Goal: Check status: Check status

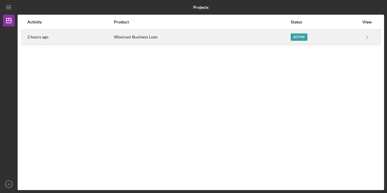
click at [291, 37] on div "Active" at bounding box center [299, 37] width 17 height 7
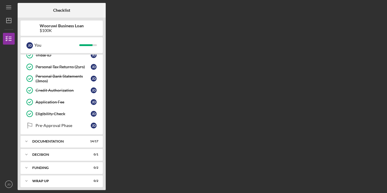
scroll to position [103, 0]
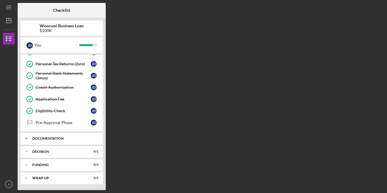
click at [36, 142] on div "Icon/Expander Documentation 14 / 17" at bounding box center [62, 139] width 82 height 12
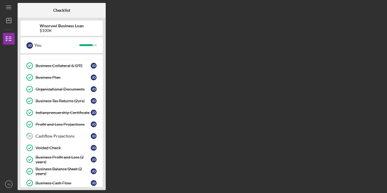
scroll to position [190, 0]
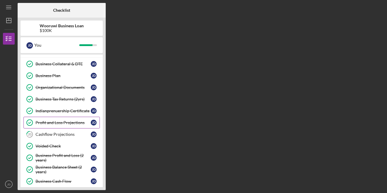
click at [46, 121] on div "Profit and Loss Projections" at bounding box center [63, 123] width 55 height 5
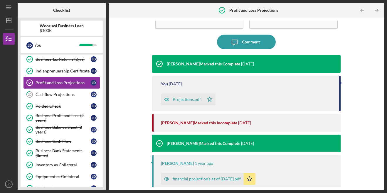
scroll to position [230, 0]
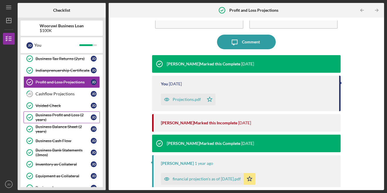
click at [43, 117] on div "Business Profit and Loss (2 years)" at bounding box center [63, 117] width 55 height 9
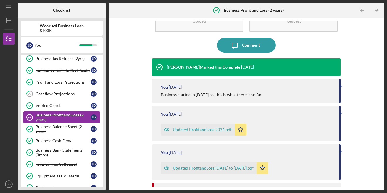
scroll to position [43, 0]
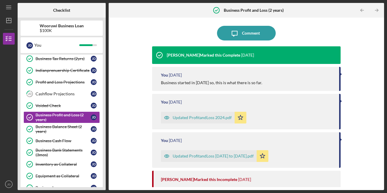
click at [175, 118] on div "Updated ProfitandLoss 2024.pdf" at bounding box center [202, 118] width 59 height 5
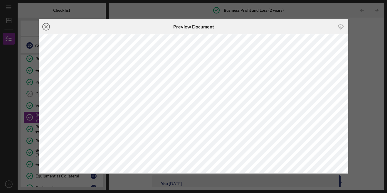
click at [47, 29] on icon "Icon/Close" at bounding box center [46, 26] width 15 height 15
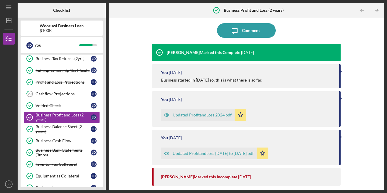
scroll to position [72, 0]
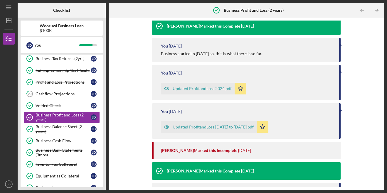
click at [188, 124] on div "Updated ProfitandLoss 1-1 to 6-30-25.pdf" at bounding box center [209, 127] width 96 height 12
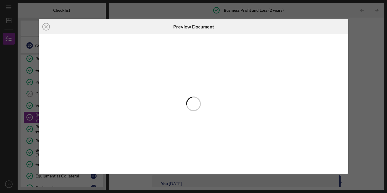
scroll to position [96, 0]
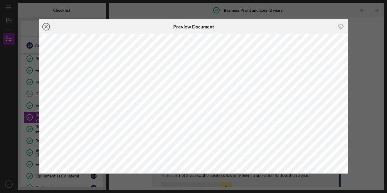
click at [49, 26] on icon "Icon/Close" at bounding box center [46, 26] width 15 height 15
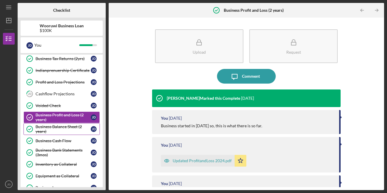
click at [72, 127] on div "Business Balance Sheet (2 years)" at bounding box center [63, 129] width 55 height 9
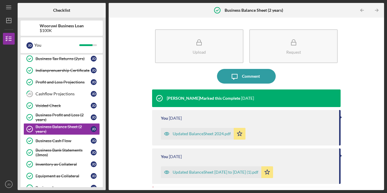
click at [191, 133] on div "Updated BalanceSheet 2024.pdf" at bounding box center [202, 134] width 58 height 5
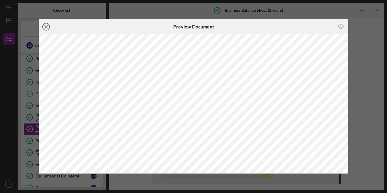
click at [46, 26] on line at bounding box center [46, 26] width 3 height 3
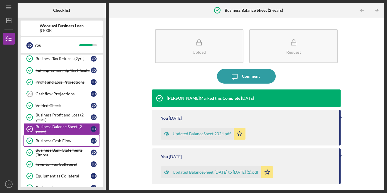
click at [59, 140] on div "Business Cash Flow" at bounding box center [63, 141] width 55 height 5
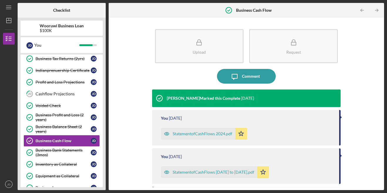
click at [189, 133] on div "StatementofCashFlows 2024.pdf" at bounding box center [203, 134] width 60 height 5
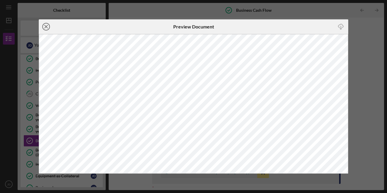
click at [44, 27] on icon "Icon/Close" at bounding box center [46, 26] width 15 height 15
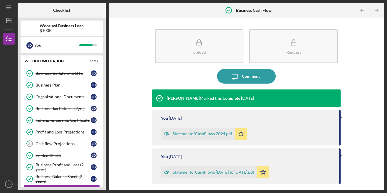
scroll to position [180, 0]
click at [49, 133] on div "Profit and Loss Projections" at bounding box center [63, 132] width 55 height 5
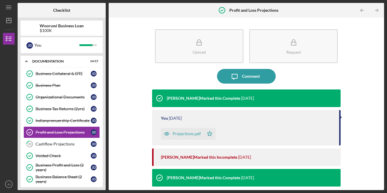
click at [187, 135] on div "Projections.pdf" at bounding box center [187, 134] width 28 height 5
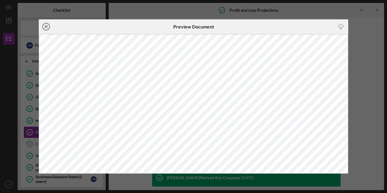
click at [45, 25] on icon "Icon/Close" at bounding box center [46, 26] width 15 height 15
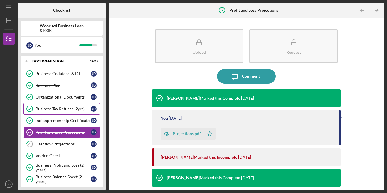
click at [66, 111] on div "Business Tax Returns (2yrs)" at bounding box center [63, 109] width 55 height 5
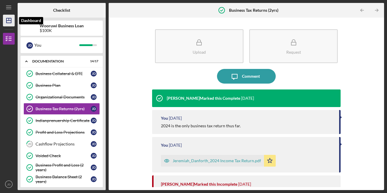
click at [11, 21] on polygon "button" at bounding box center [8, 20] width 5 height 5
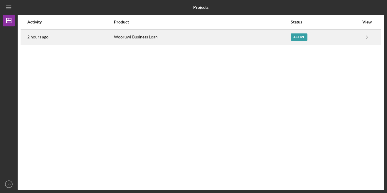
click at [297, 35] on div "Active" at bounding box center [299, 37] width 17 height 7
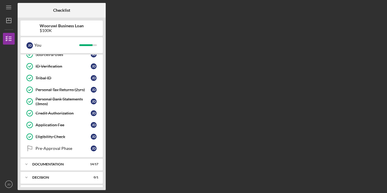
scroll to position [103, 0]
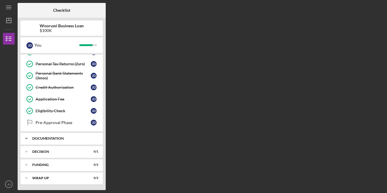
click at [74, 136] on div "Icon/Expander Documentation 14 / 17" at bounding box center [62, 139] width 82 height 12
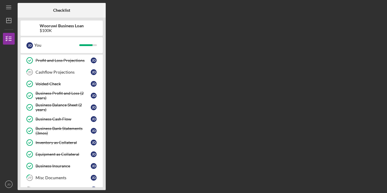
scroll to position [271, 0]
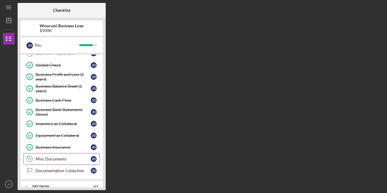
click at [57, 161] on div "Misc Documents" at bounding box center [63, 159] width 55 height 5
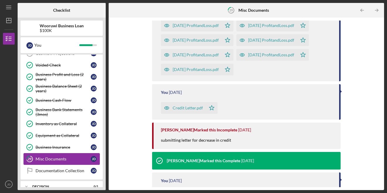
scroll to position [106, 0]
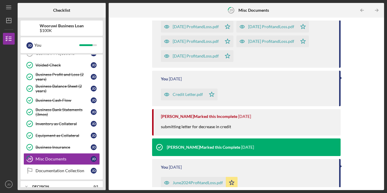
click at [193, 96] on div "Credit Letter.pdf" at bounding box center [188, 94] width 30 height 5
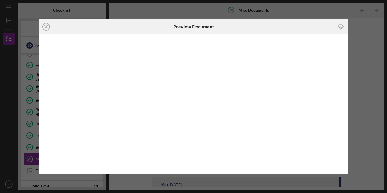
scroll to position [97, 0]
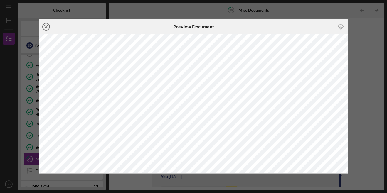
click at [48, 26] on icon "Icon/Close" at bounding box center [46, 26] width 15 height 15
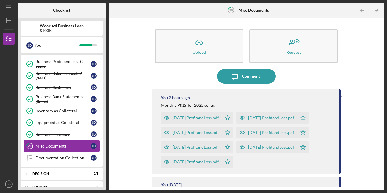
scroll to position [285, 0]
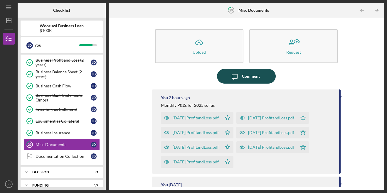
click at [251, 74] on div "Comment" at bounding box center [251, 76] width 18 height 15
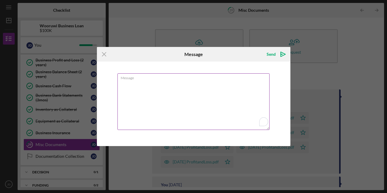
click at [157, 91] on textarea "Message" at bounding box center [194, 101] width 152 height 57
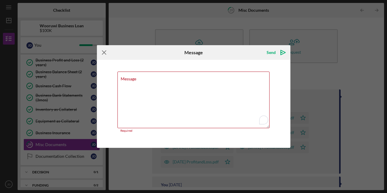
click at [103, 58] on icon "Icon/Menu Close" at bounding box center [104, 52] width 15 height 15
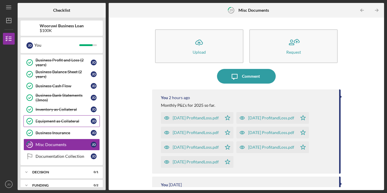
click at [44, 122] on div "Equipment as Collateral" at bounding box center [63, 121] width 55 height 5
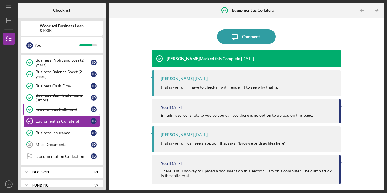
click at [41, 109] on div "Inventory as Collateral" at bounding box center [63, 109] width 55 height 5
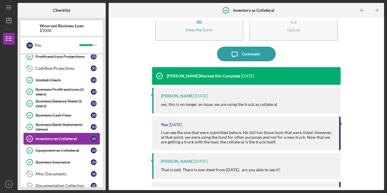
scroll to position [255, 0]
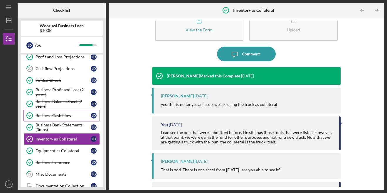
click at [45, 116] on div "Business Cash Flow" at bounding box center [63, 115] width 55 height 5
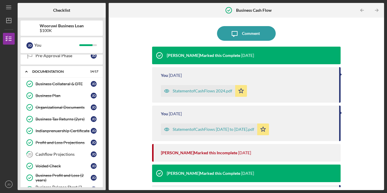
scroll to position [168, 0]
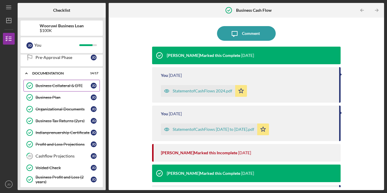
click at [67, 87] on div "Business Collateral & DTE" at bounding box center [63, 85] width 55 height 5
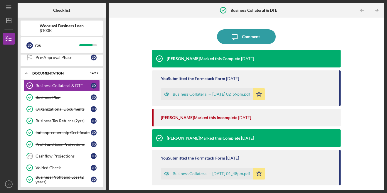
click at [237, 94] on div "Business Collateral -- [DATE] 02_59pm.pdf" at bounding box center [212, 94] width 78 height 5
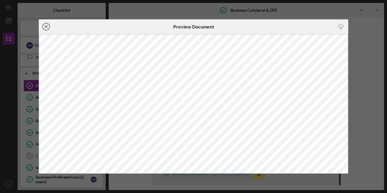
click at [47, 27] on line at bounding box center [46, 26] width 3 height 3
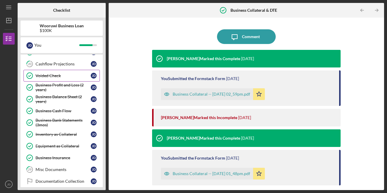
scroll to position [261, 0]
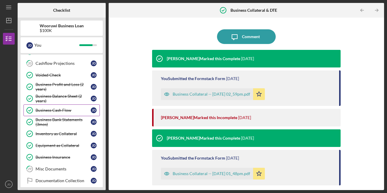
click at [43, 112] on div "Business Cash Flow" at bounding box center [63, 110] width 55 height 5
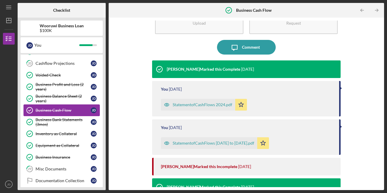
scroll to position [31, 0]
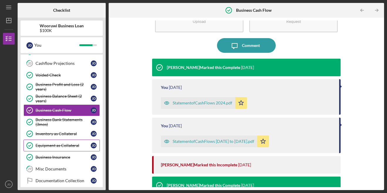
click at [62, 150] on link "Equipment as Collateral Equipment as Collateral [PERSON_NAME]" at bounding box center [62, 146] width 76 height 12
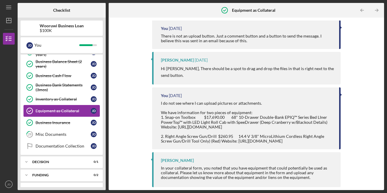
scroll to position [296, 0]
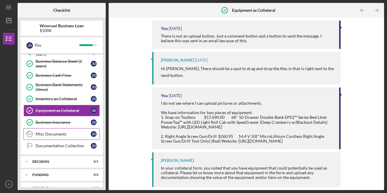
click at [45, 133] on div "Misc Documents" at bounding box center [63, 134] width 55 height 5
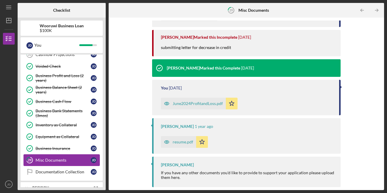
scroll to position [306, 0]
